Goal: Check status

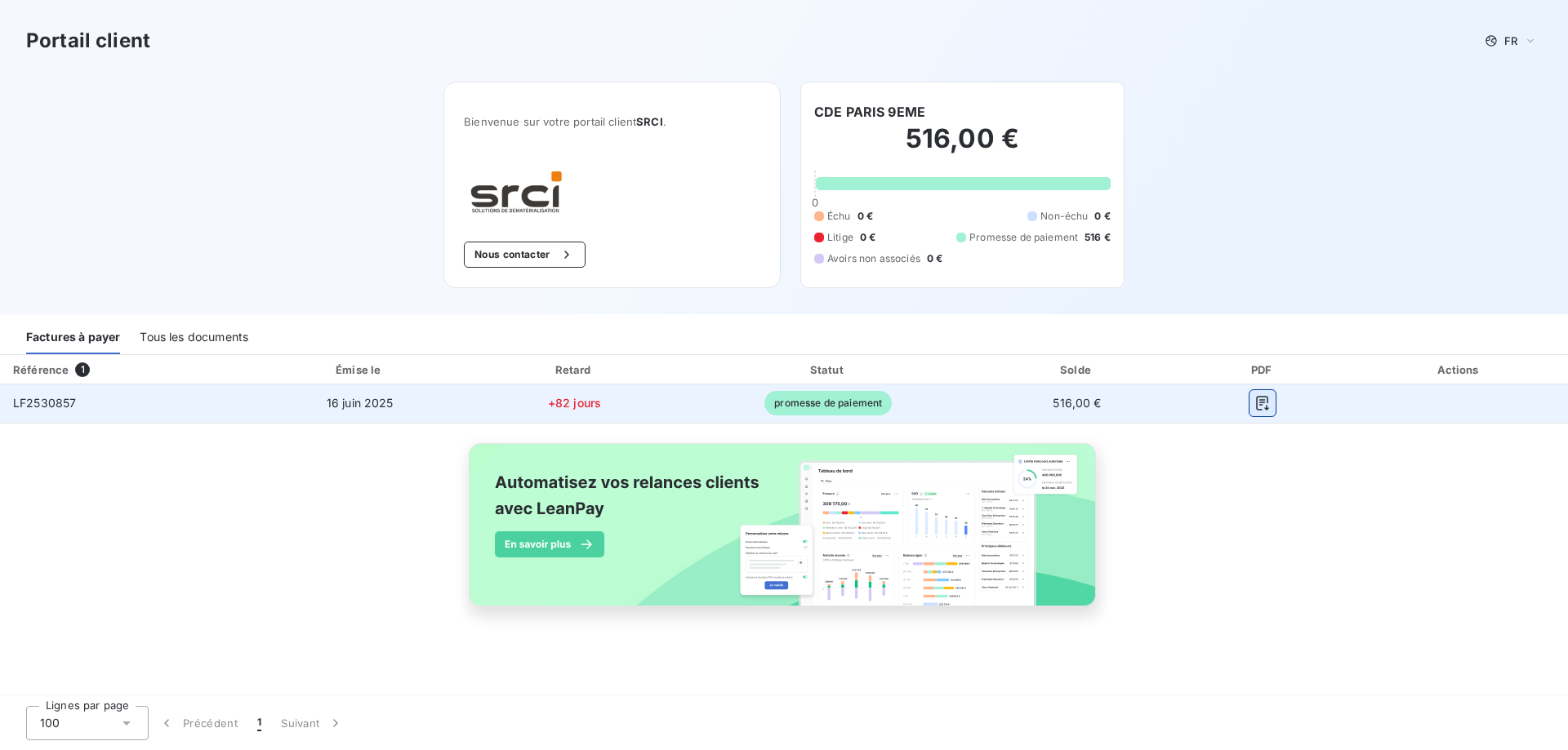
click at [1265, 407] on icon "button" at bounding box center [1262, 403] width 17 height 17
